Goal: Task Accomplishment & Management: Manage account settings

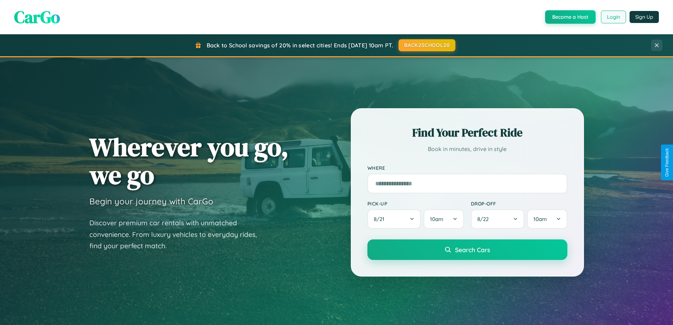
click at [613, 17] on button "Login" at bounding box center [613, 17] width 25 height 13
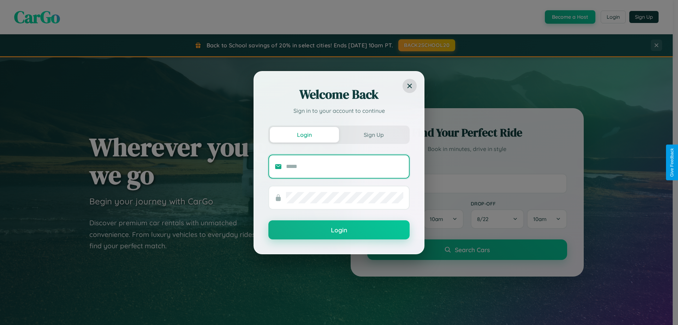
click at [345, 166] on input "text" at bounding box center [344, 166] width 117 height 11
type input "**********"
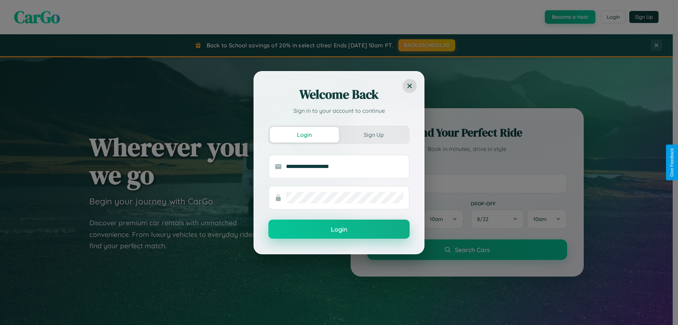
click at [339, 229] on button "Login" at bounding box center [338, 228] width 141 height 19
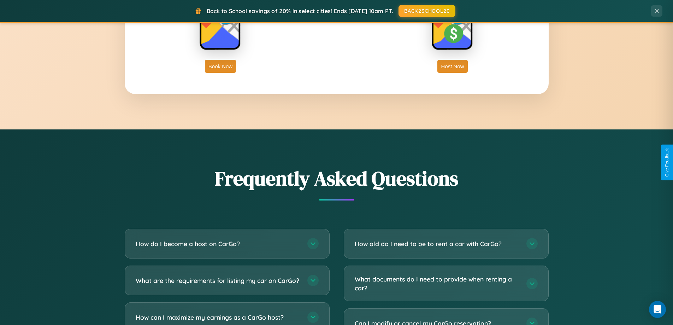
scroll to position [1359, 0]
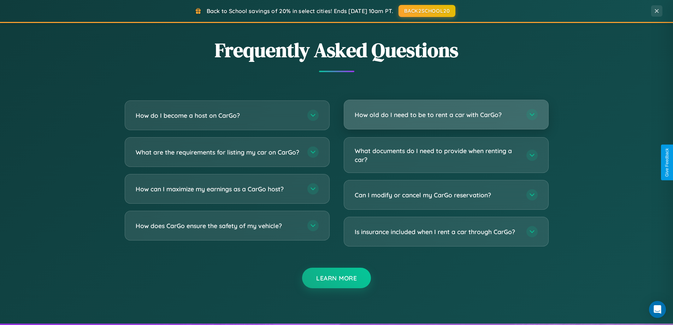
click at [446, 114] on h3 "How old do I need to be to rent a car with CarGo?" at bounding box center [437, 114] width 165 height 9
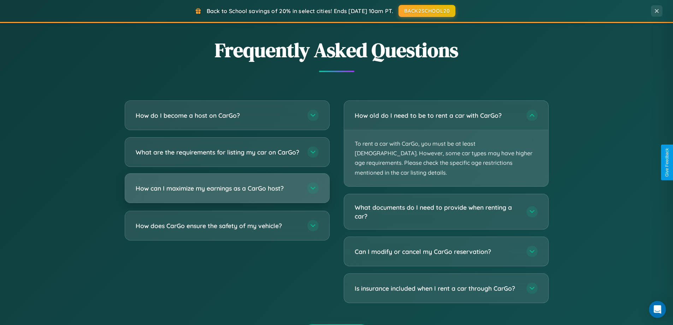
click at [227, 192] on h3 "How can I maximize my earnings as a CarGo host?" at bounding box center [218, 188] width 165 height 9
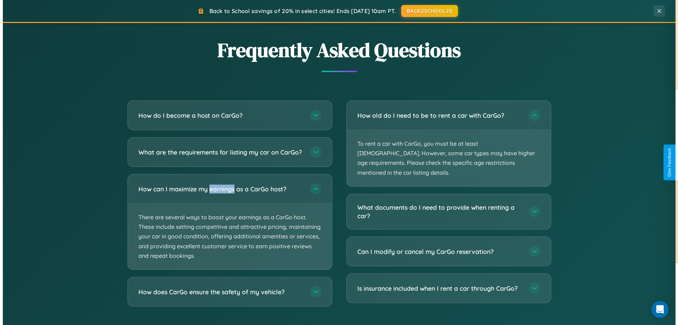
scroll to position [0, 0]
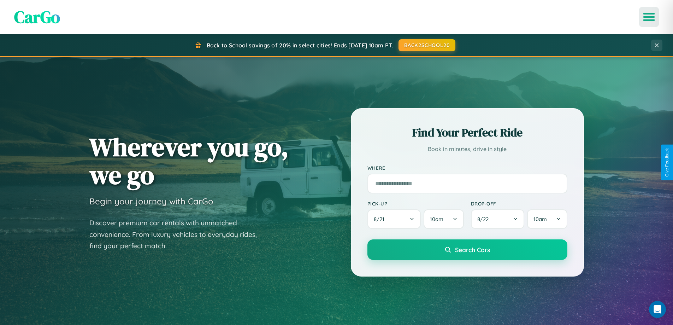
click at [649, 17] on icon "Open menu" at bounding box center [649, 17] width 10 height 6
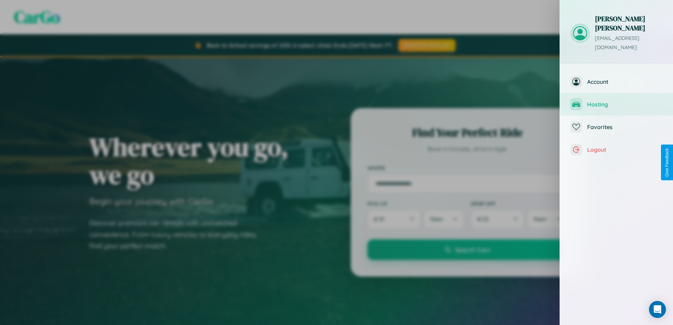
click at [616, 101] on span "Hosting" at bounding box center [624, 104] width 75 height 7
